Goal: Task Accomplishment & Management: Complete application form

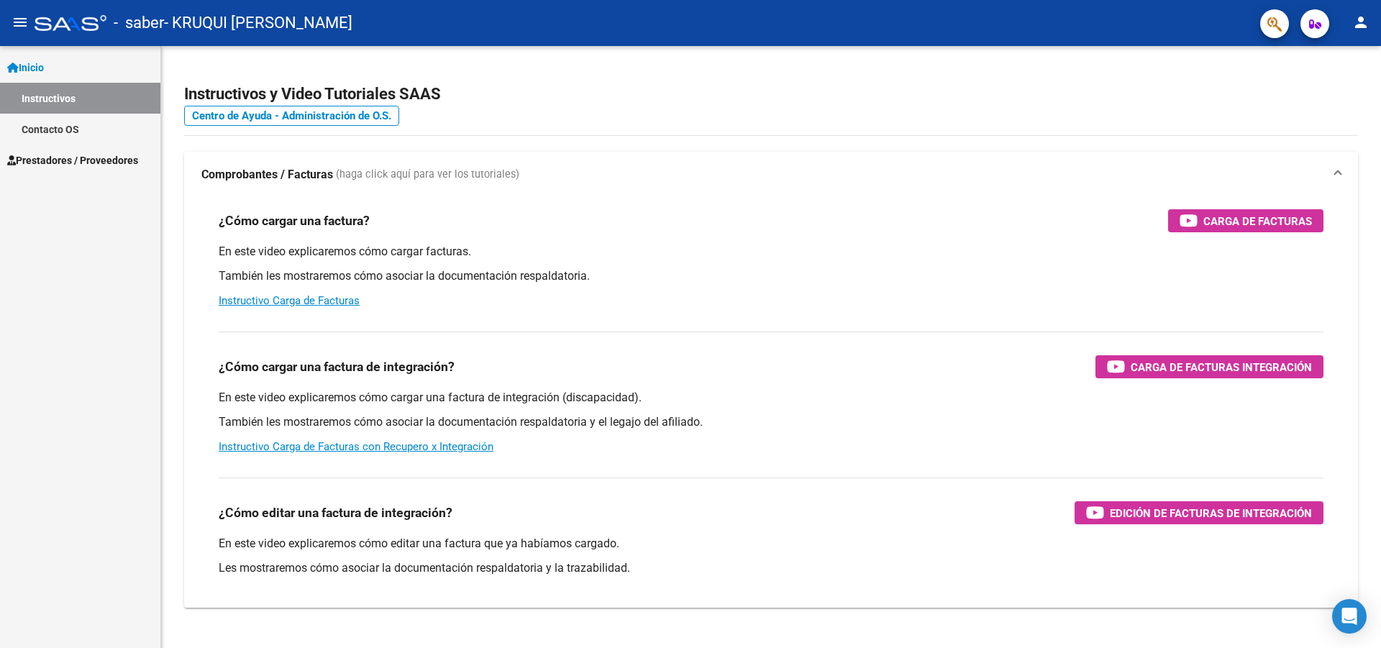
click at [58, 156] on span "Prestadores / Proveedores" at bounding box center [72, 160] width 131 height 16
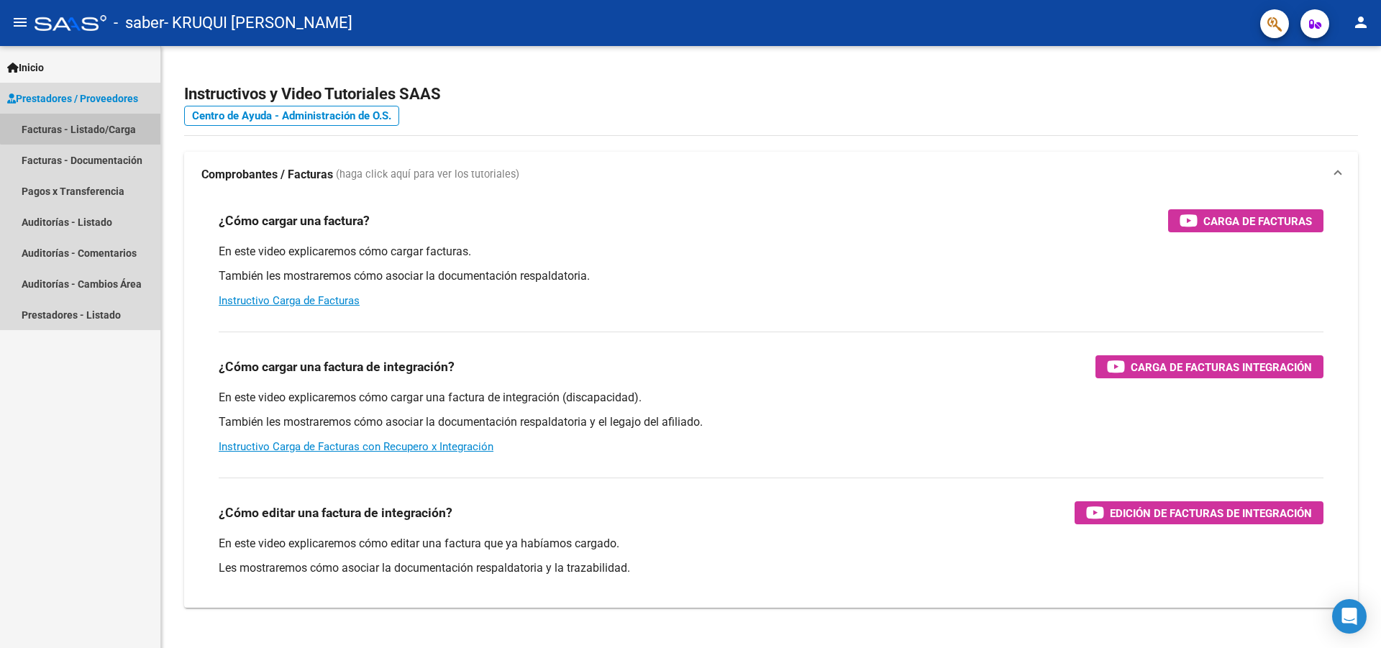
click at [84, 124] on link "Facturas - Listado/Carga" at bounding box center [80, 129] width 160 height 31
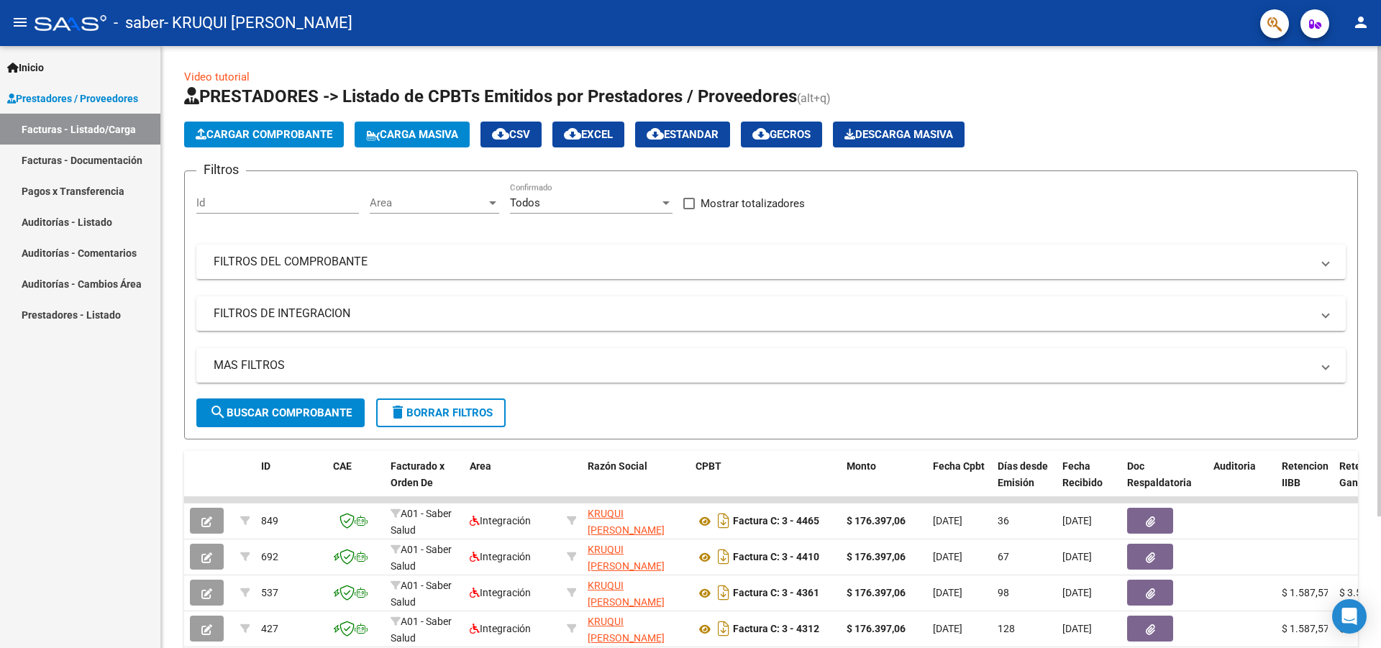
click at [274, 135] on span "Cargar Comprobante" at bounding box center [264, 134] width 137 height 13
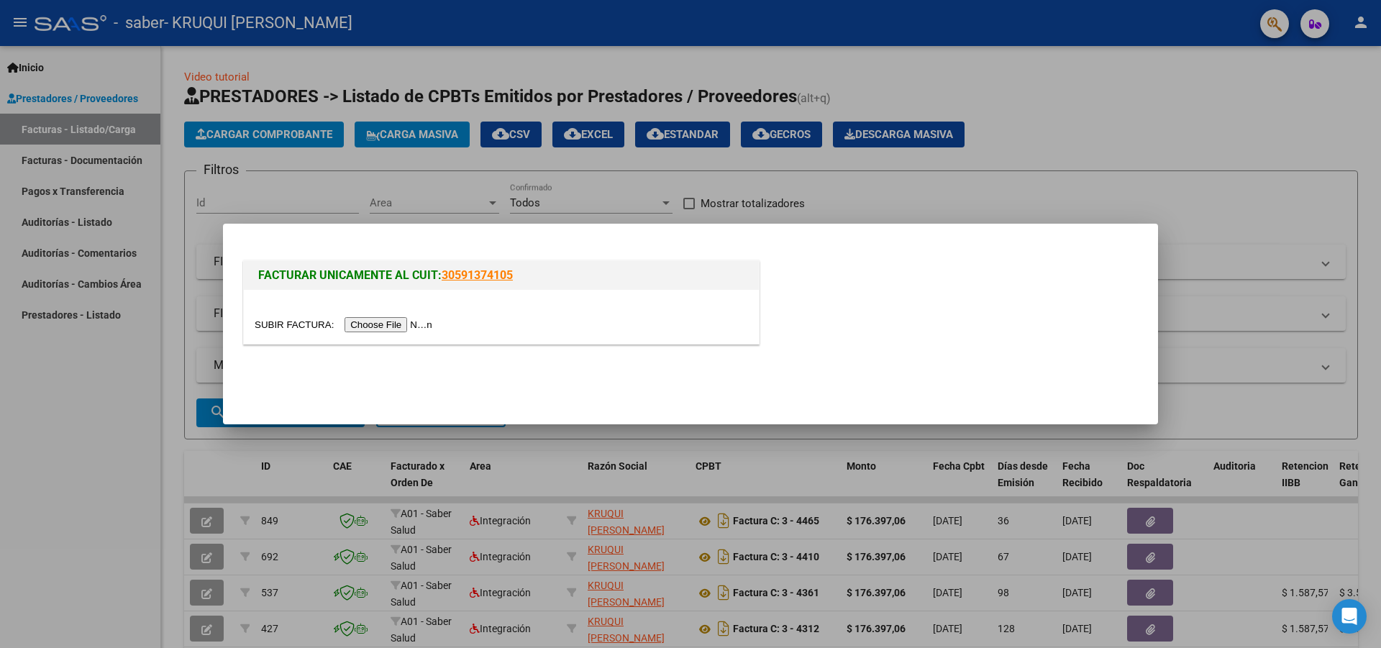
click at [372, 324] on input "file" at bounding box center [346, 324] width 182 height 15
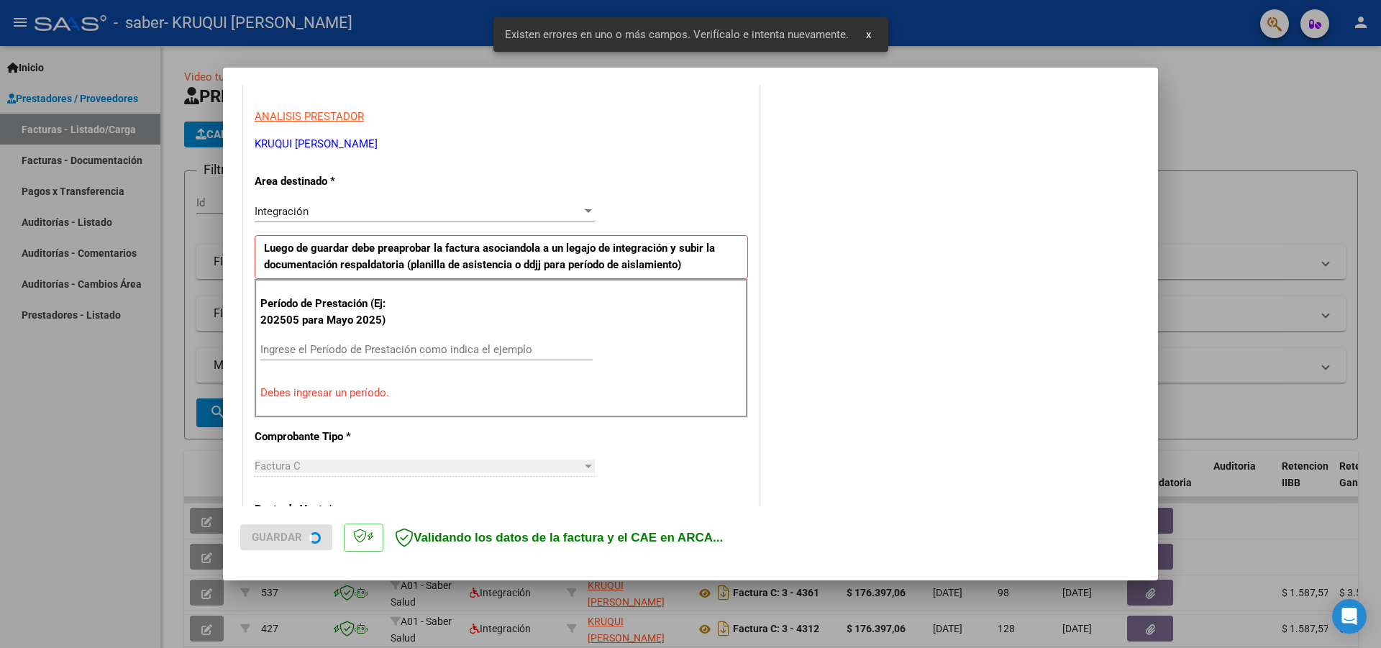
scroll to position [263, 0]
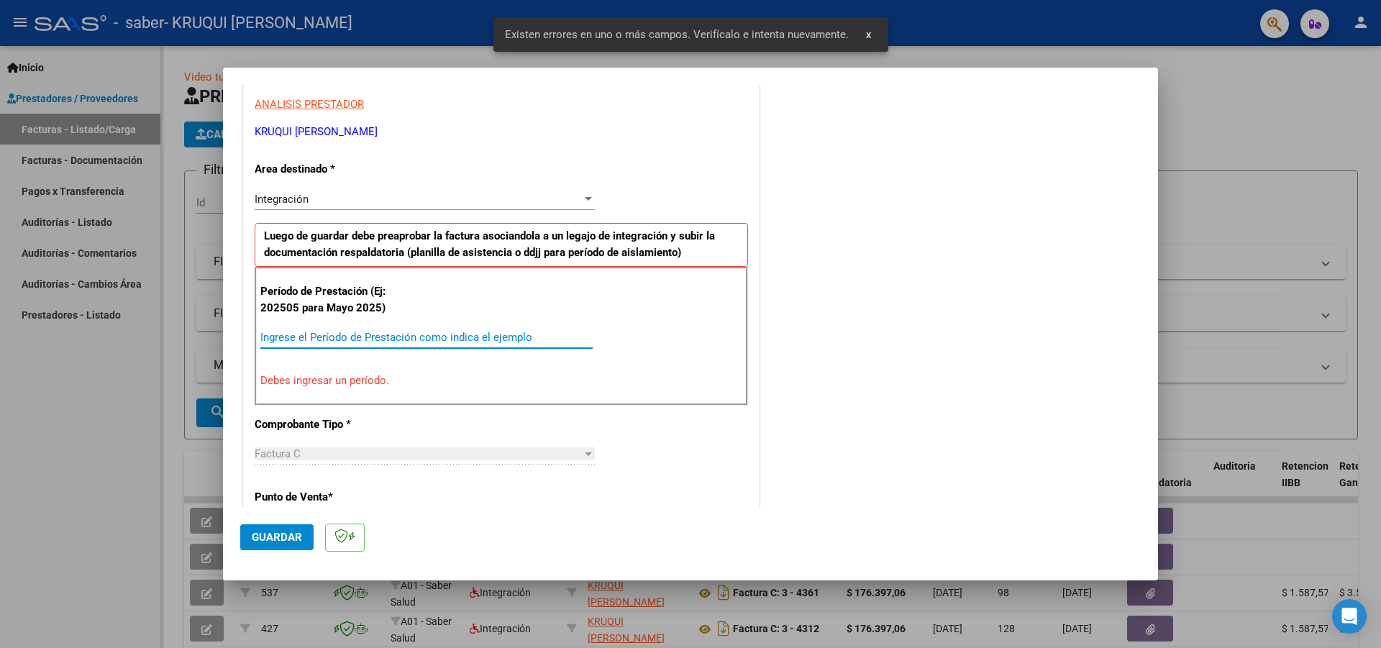
click at [329, 339] on input "Ingrese el Período de Prestación como indica el ejemplo" at bounding box center [426, 337] width 332 height 13
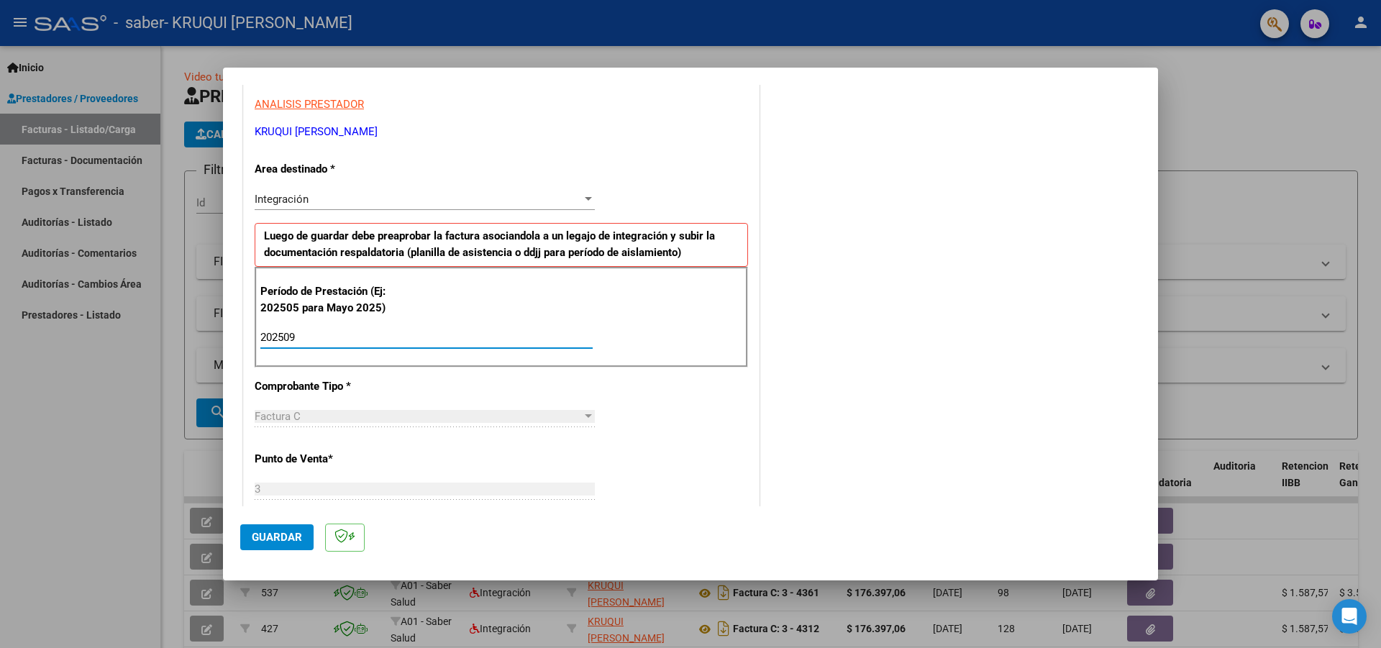
type input "202509"
click at [588, 201] on div at bounding box center [588, 199] width 7 height 4
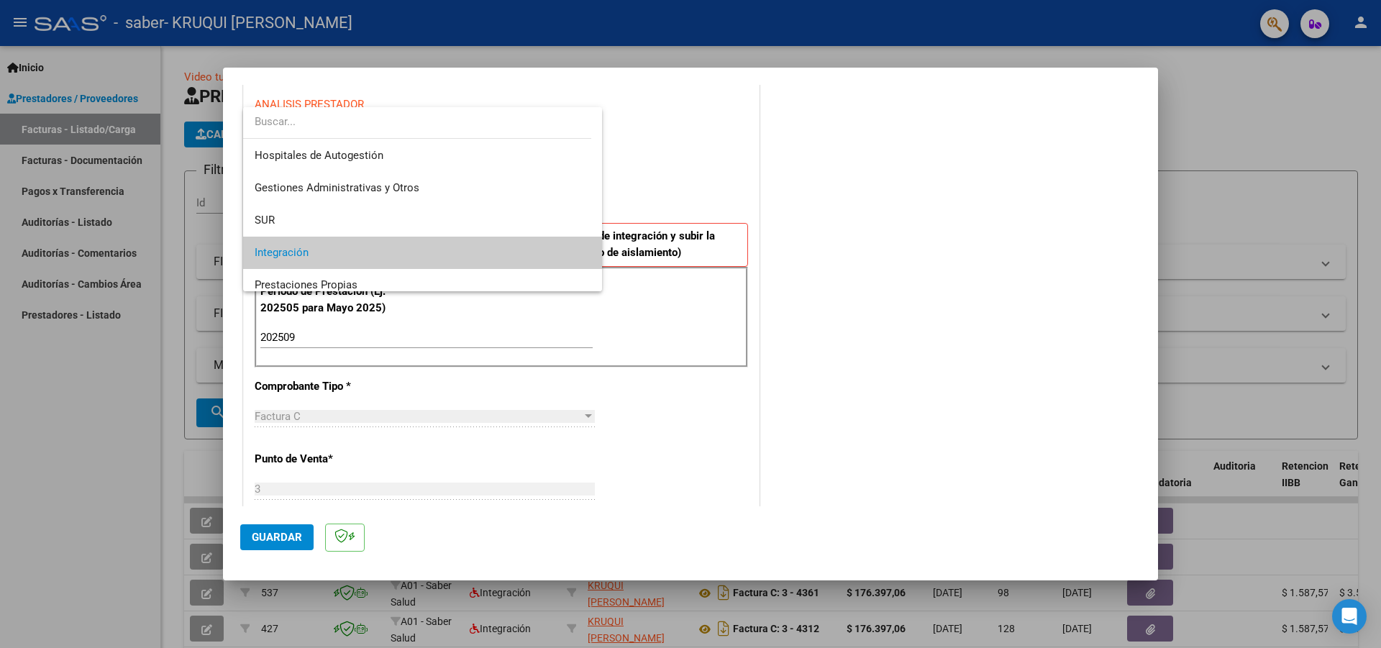
scroll to position [54, 0]
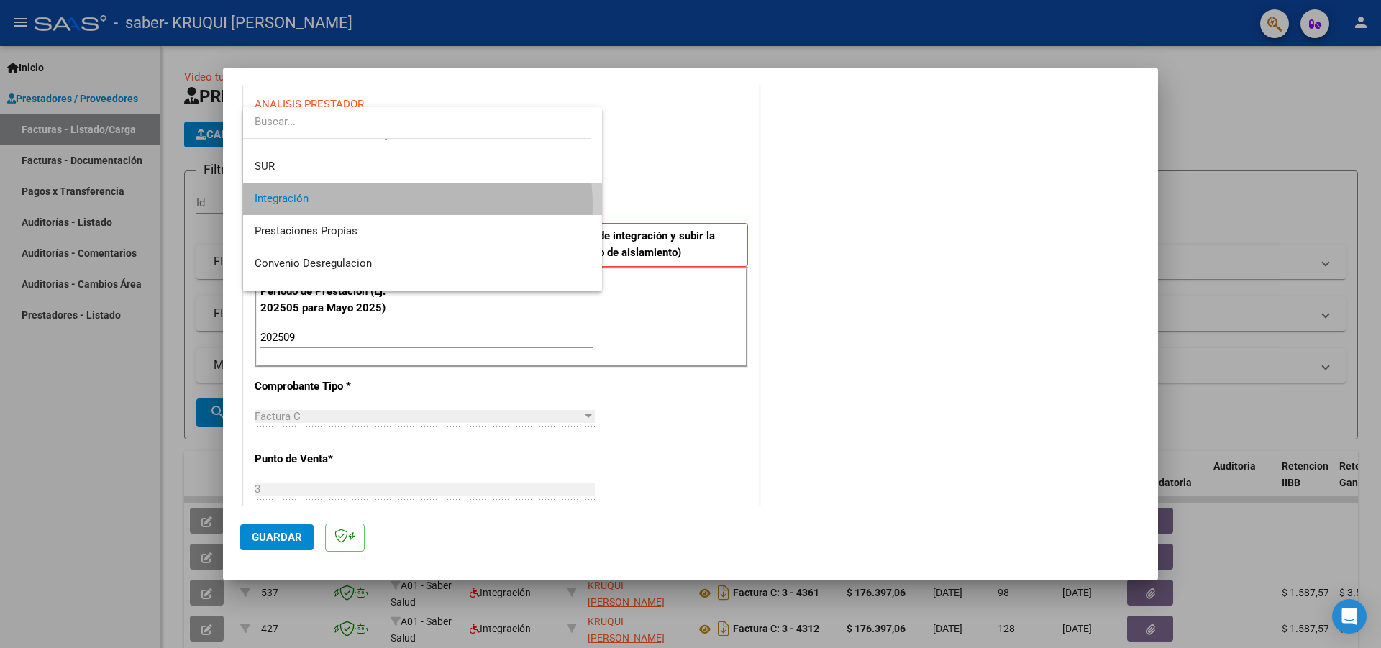
click at [406, 205] on span "Integración" at bounding box center [423, 199] width 336 height 32
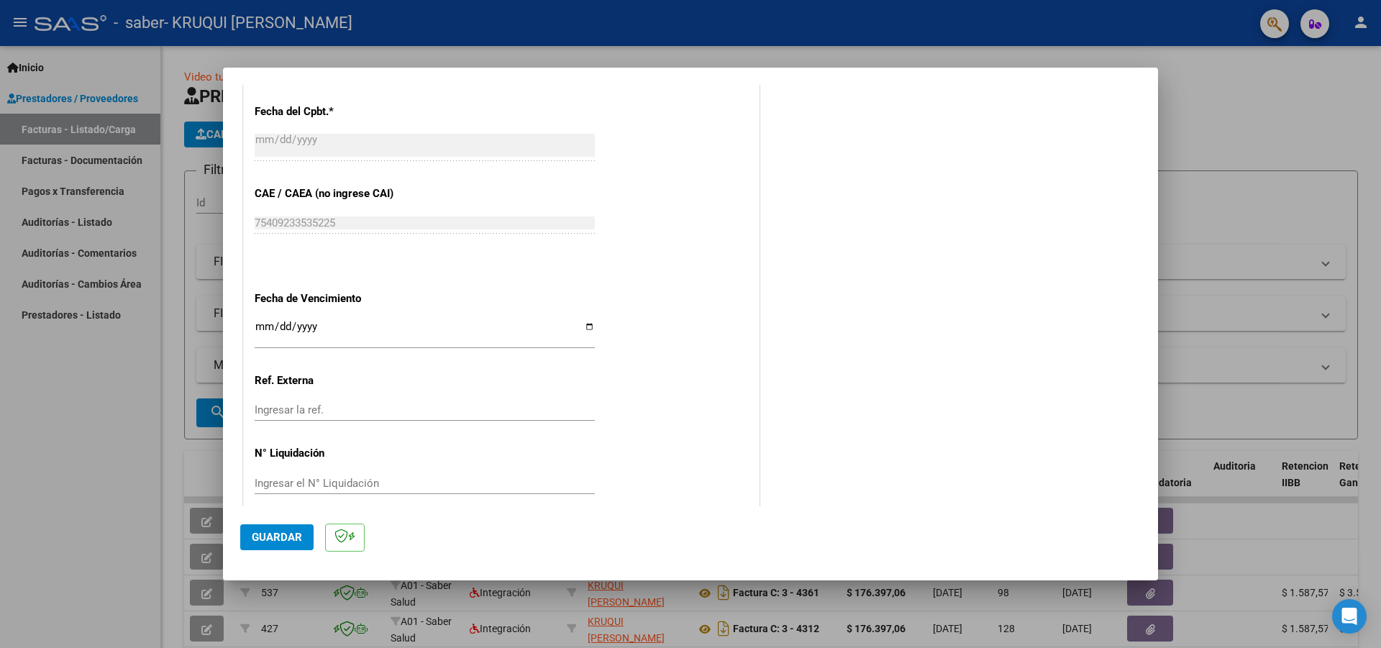
scroll to position [844, 0]
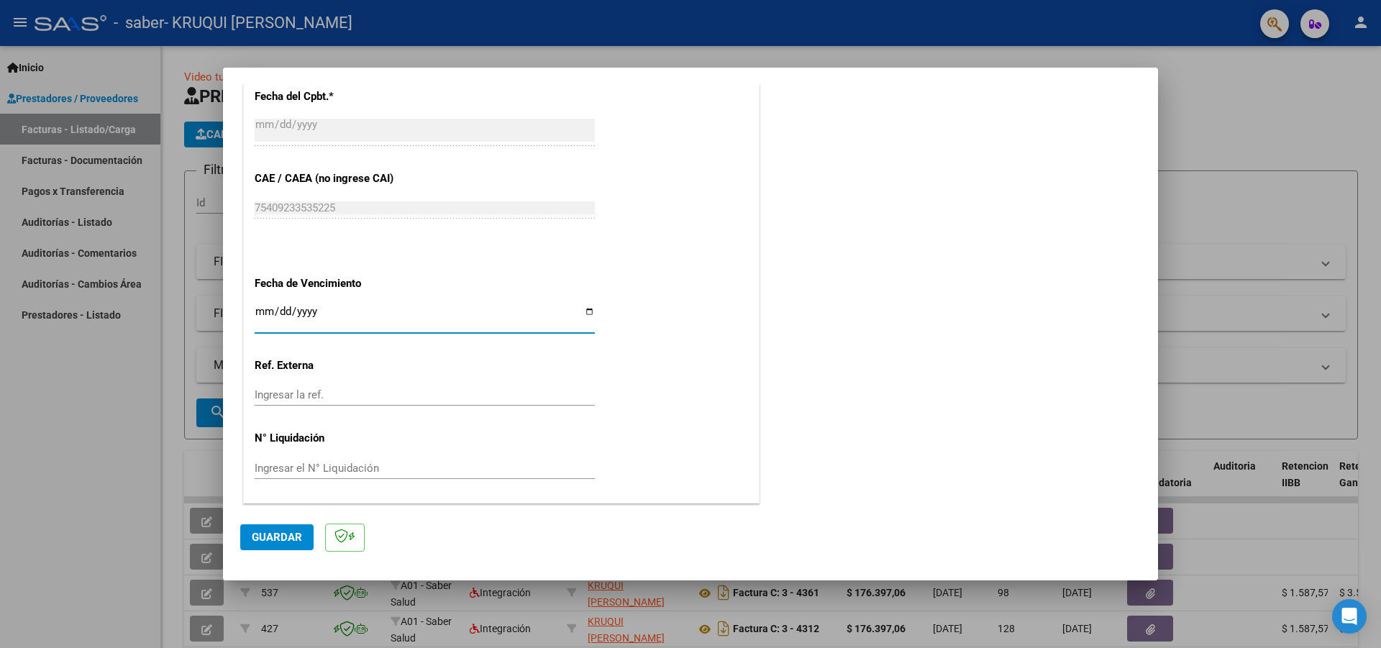
click at [588, 310] on input "Ingresar la fecha" at bounding box center [425, 317] width 340 height 23
type input "[DATE]"
drag, startPoint x: 281, startPoint y: 535, endPoint x: 319, endPoint y: 639, distance: 111.0
click at [281, 534] on span "Guardar" at bounding box center [277, 537] width 50 height 13
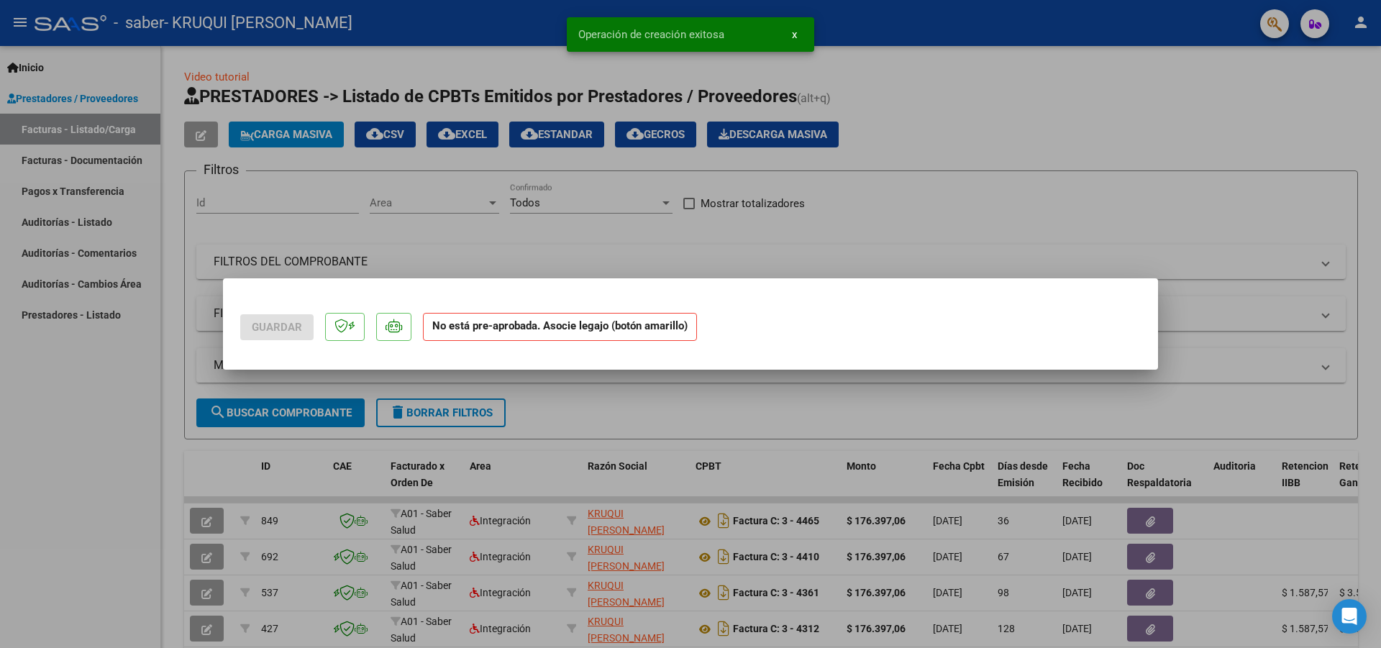
scroll to position [0, 0]
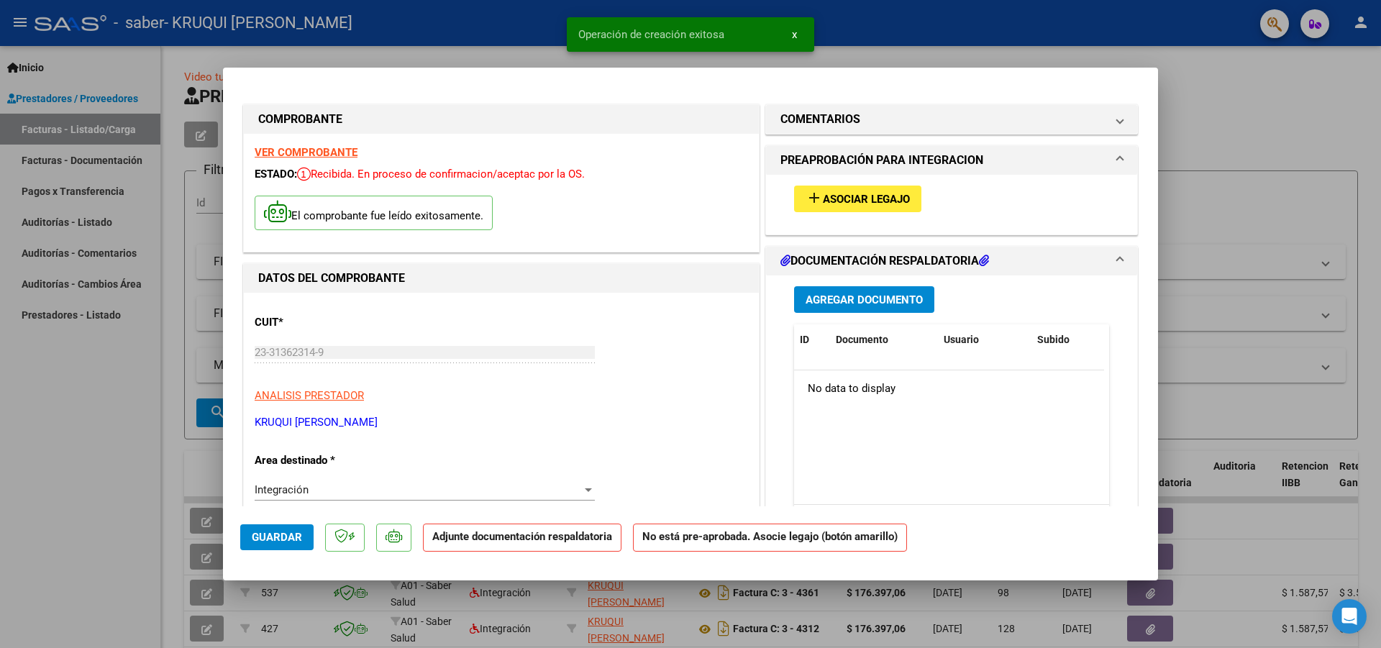
click at [863, 204] on span "Asociar Legajo" at bounding box center [866, 199] width 87 height 13
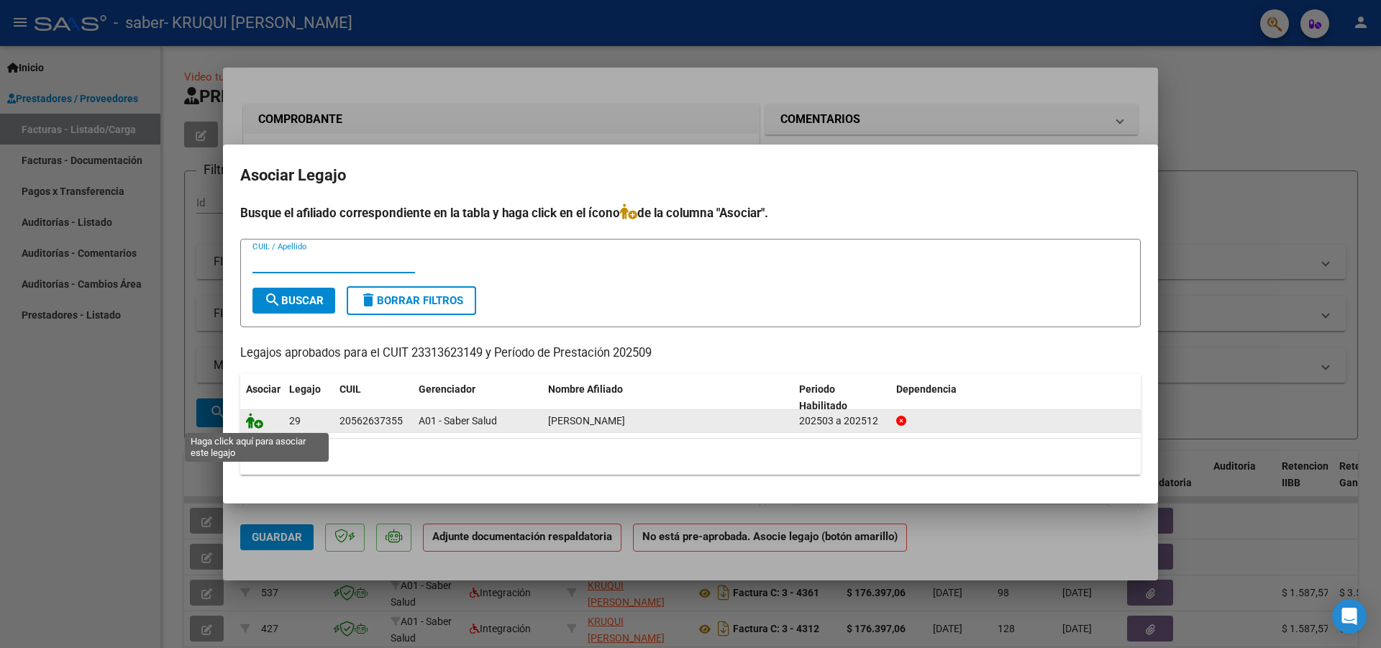
click at [255, 423] on icon at bounding box center [254, 421] width 17 height 16
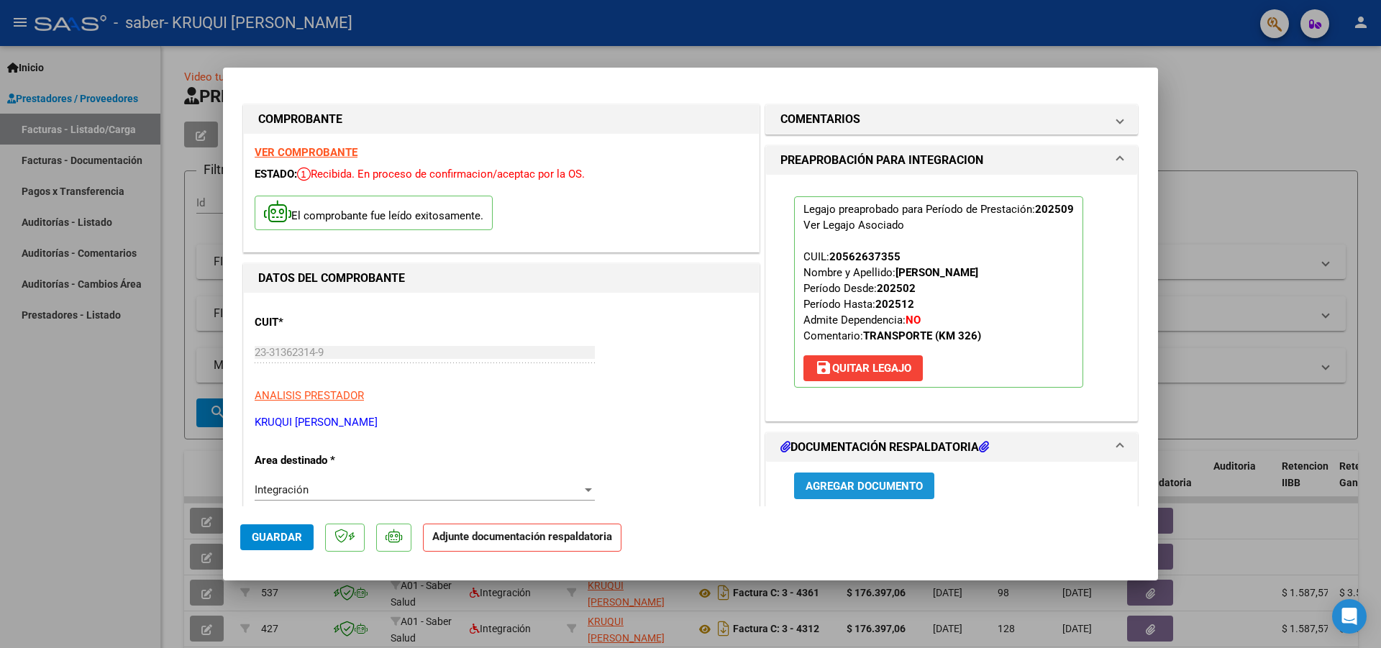
click at [844, 492] on span "Agregar Documento" at bounding box center [864, 486] width 117 height 13
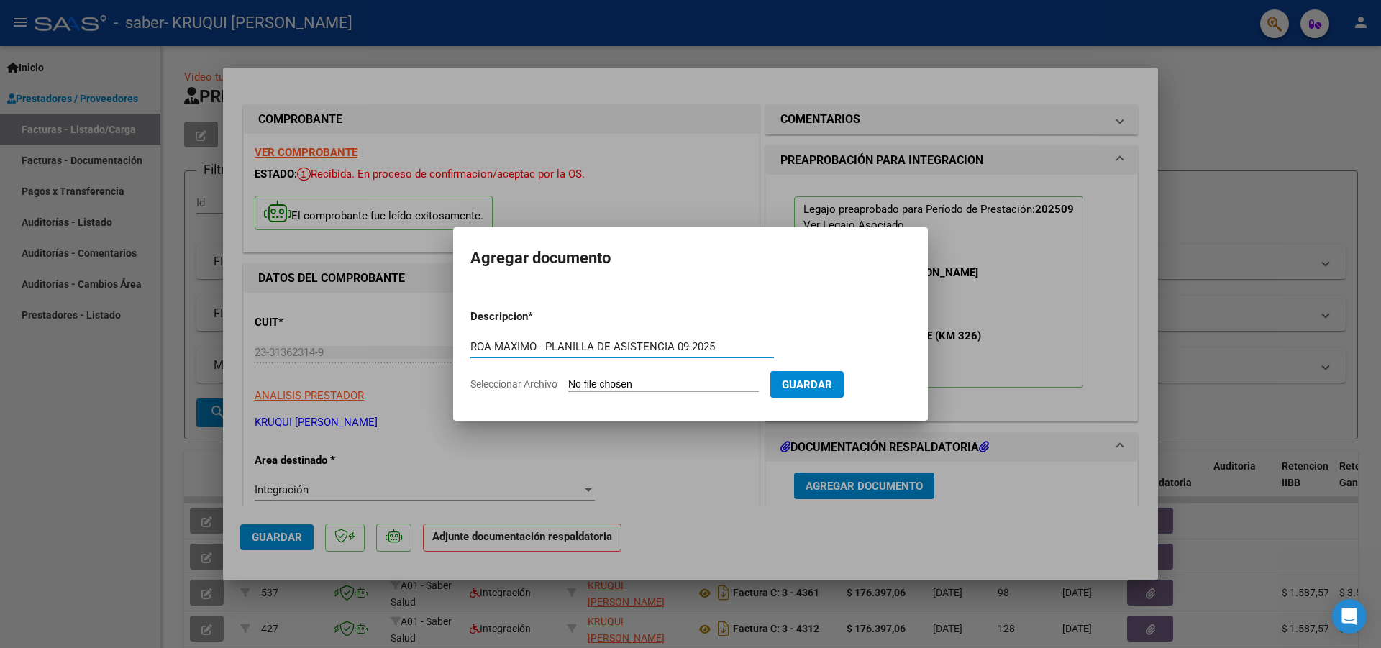
type input "ROA MAXIMO - PLANILLA DE ASISTENCIA 09-2025"
click at [594, 384] on input "Seleccionar Archivo" at bounding box center [663, 385] width 191 height 14
type input "C:\fakepath\ROA MAXIMO - PLANILLA DE ASISTENCIA 09-2025.pdf"
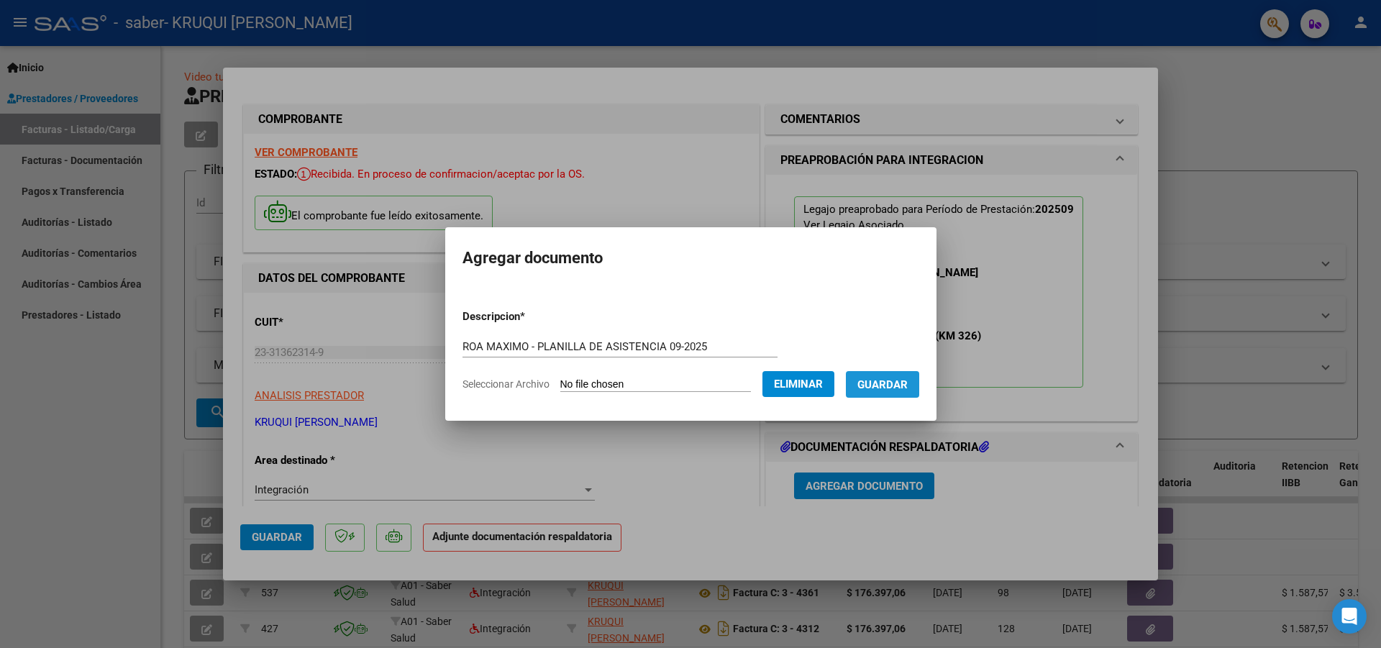
drag, startPoint x: 893, startPoint y: 383, endPoint x: 511, endPoint y: 466, distance: 390.9
click at [892, 383] on span "Guardar" at bounding box center [882, 384] width 50 height 13
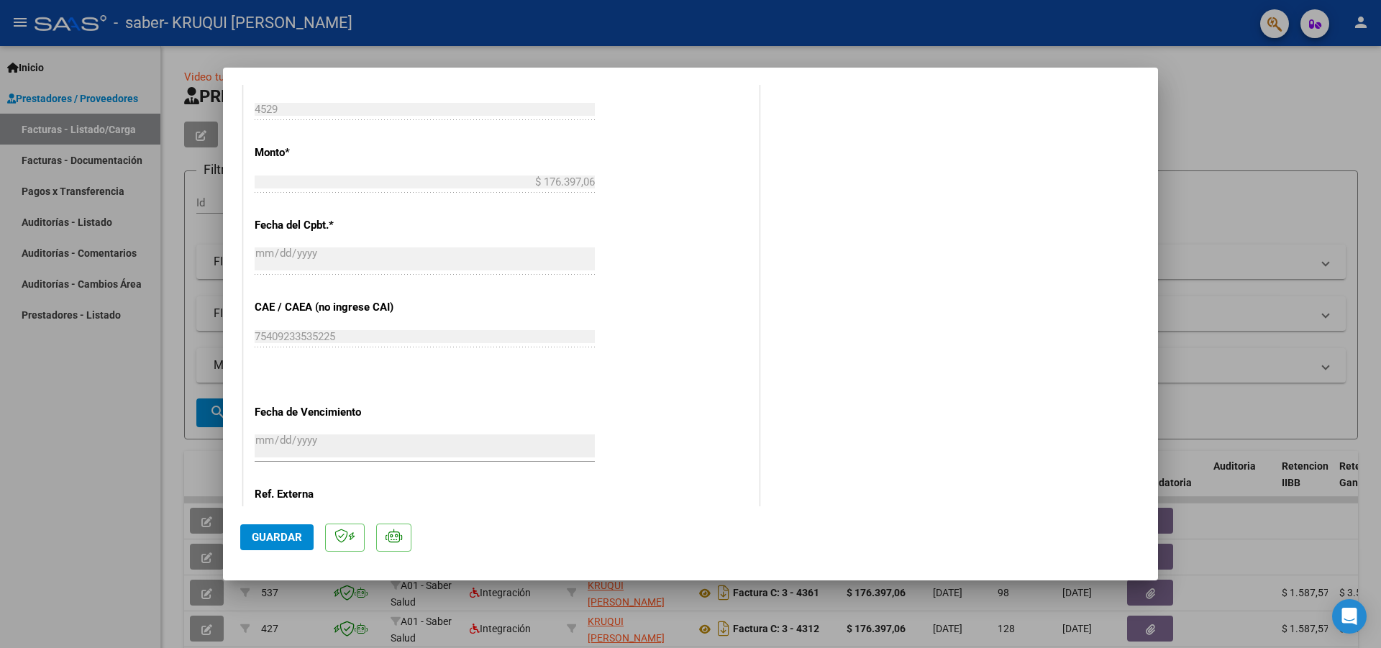
scroll to position [866, 0]
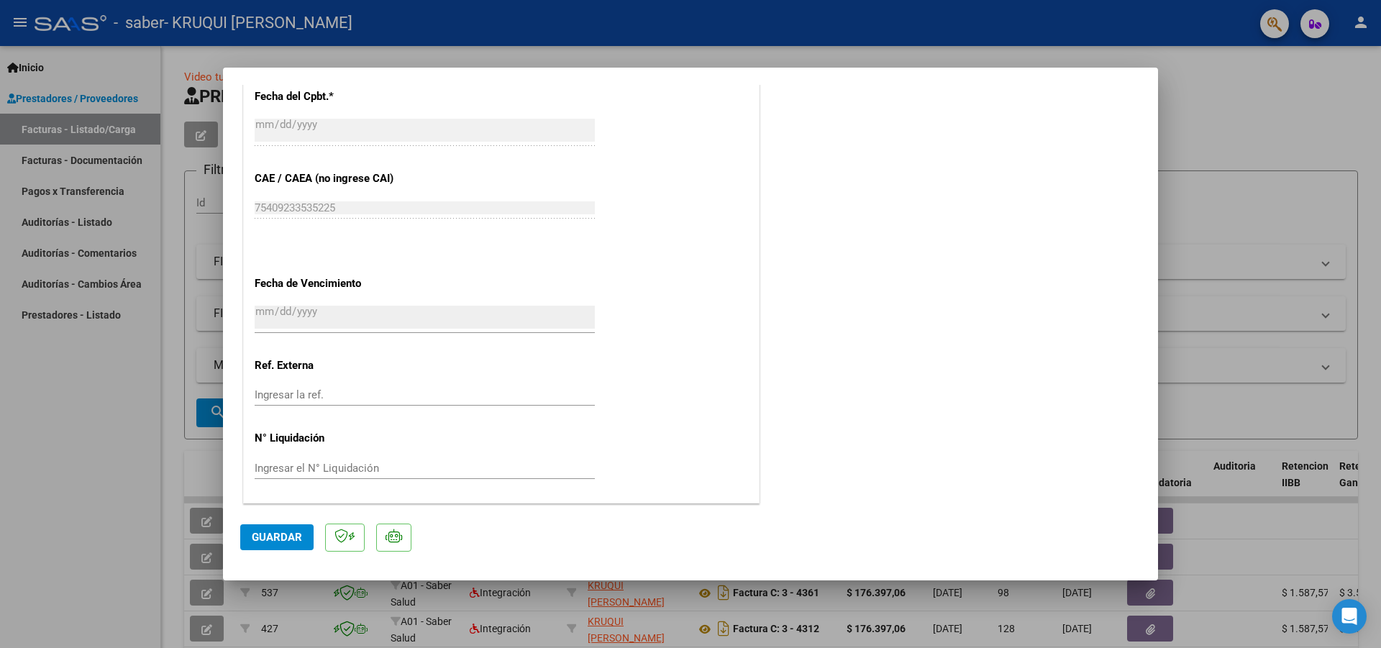
drag, startPoint x: 1285, startPoint y: 120, endPoint x: 726, endPoint y: 636, distance: 759.9
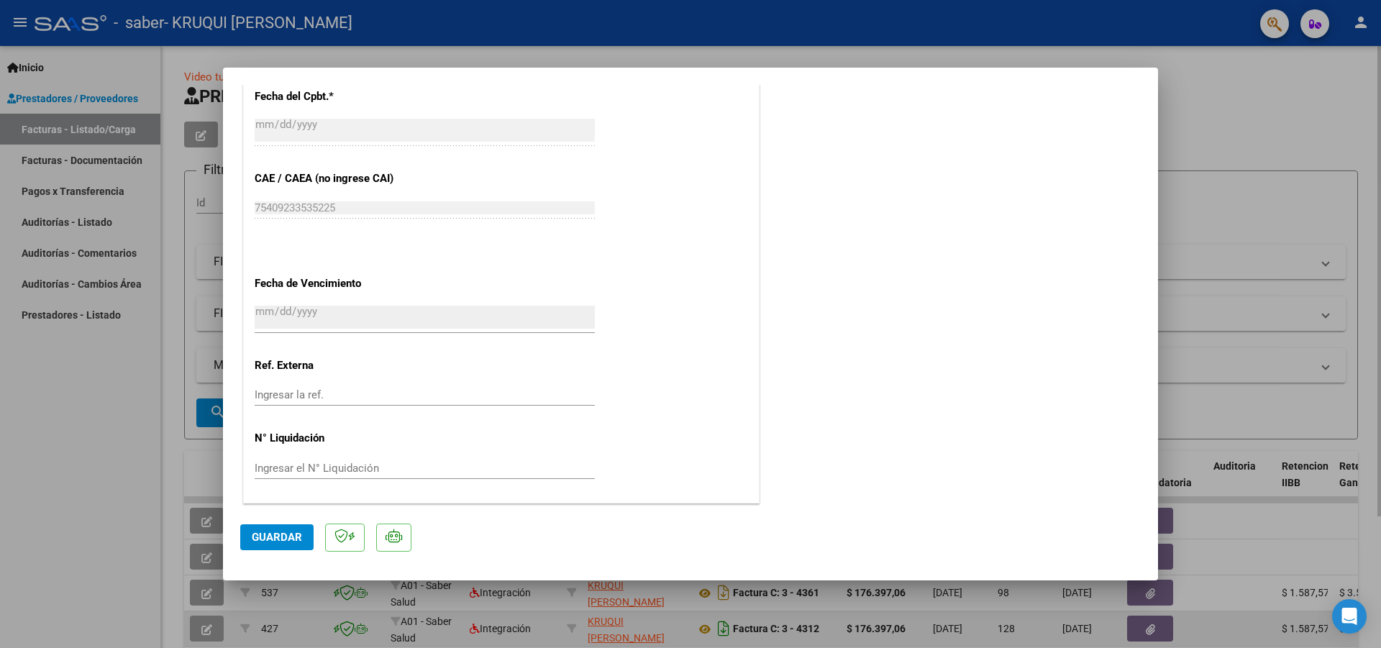
click at [1285, 121] on div at bounding box center [690, 324] width 1381 height 648
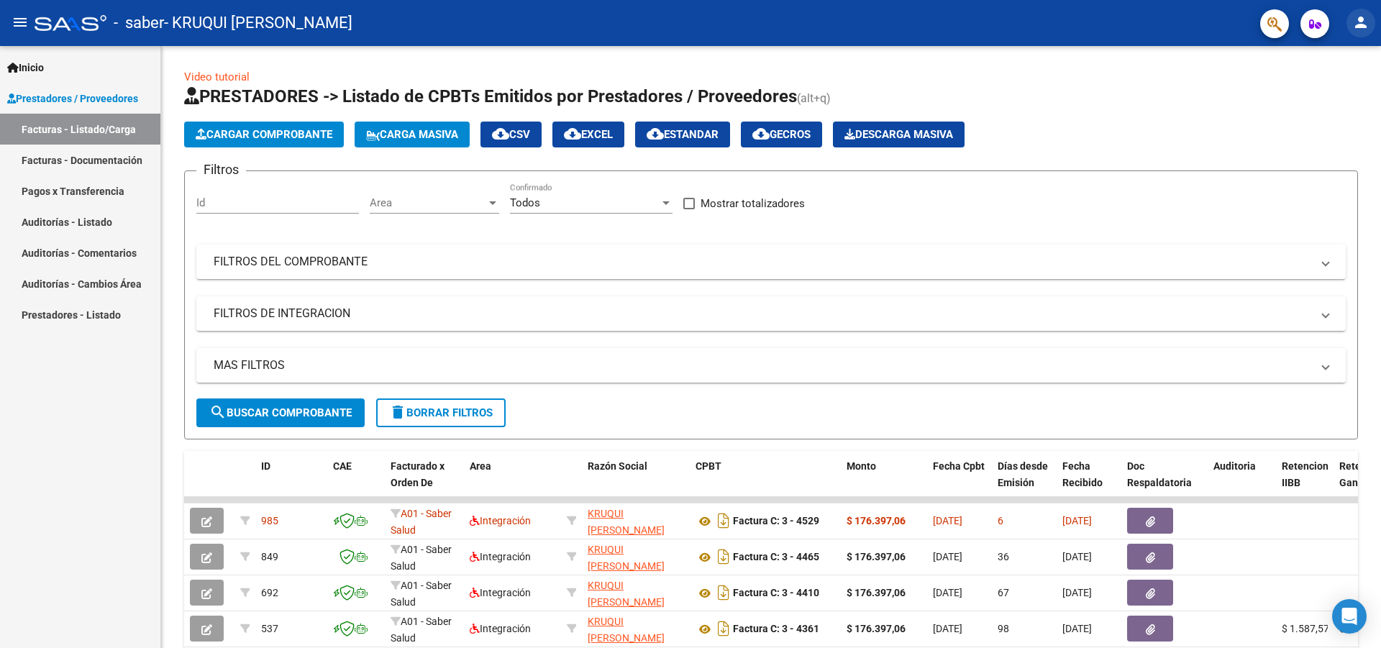
click at [1359, 19] on mat-icon "person" at bounding box center [1360, 22] width 17 height 17
click at [1316, 95] on button "exit_to_app Salir" at bounding box center [1331, 95] width 88 height 35
